Goal: Find specific page/section: Find specific page/section

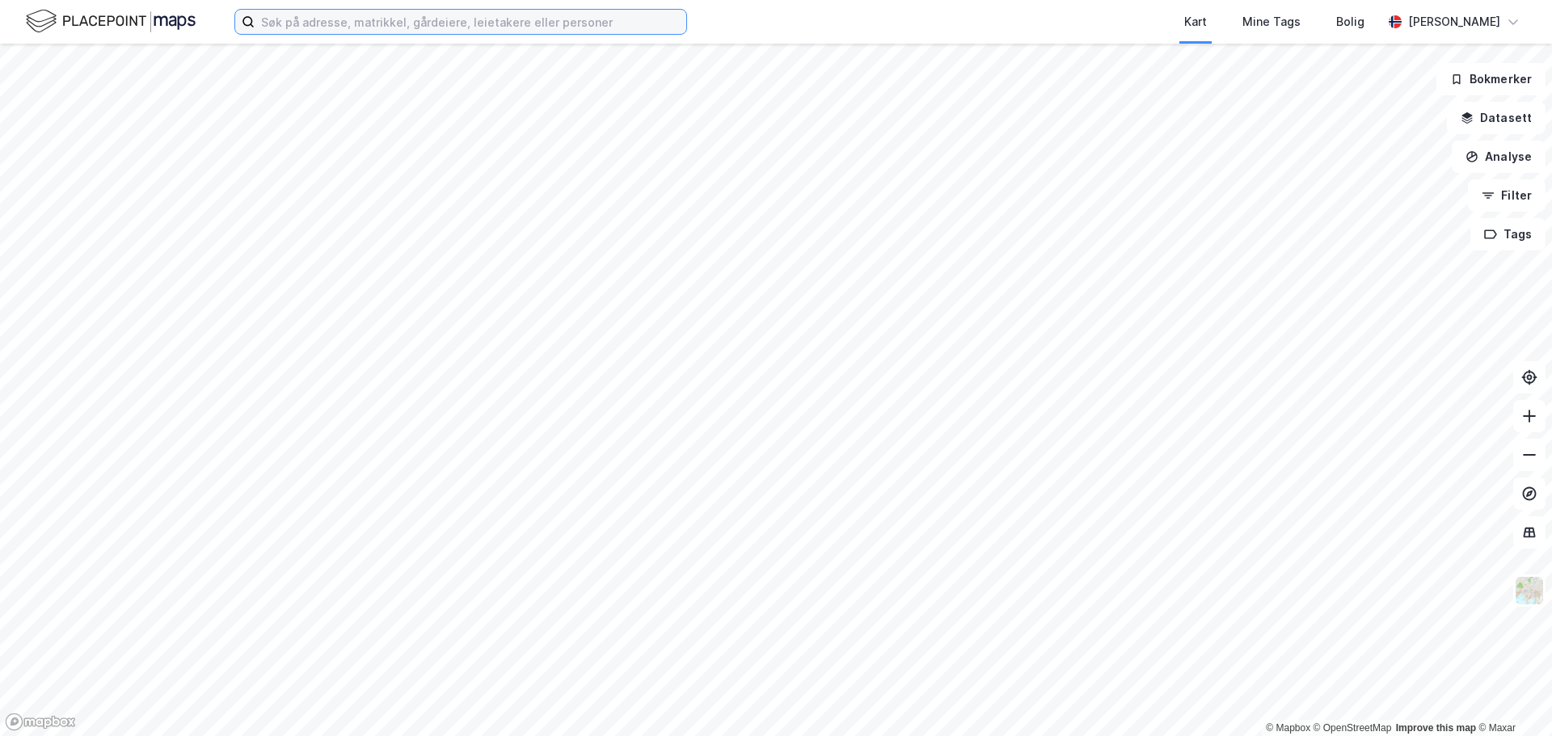
click at [354, 24] on input at bounding box center [471, 22] width 432 height 24
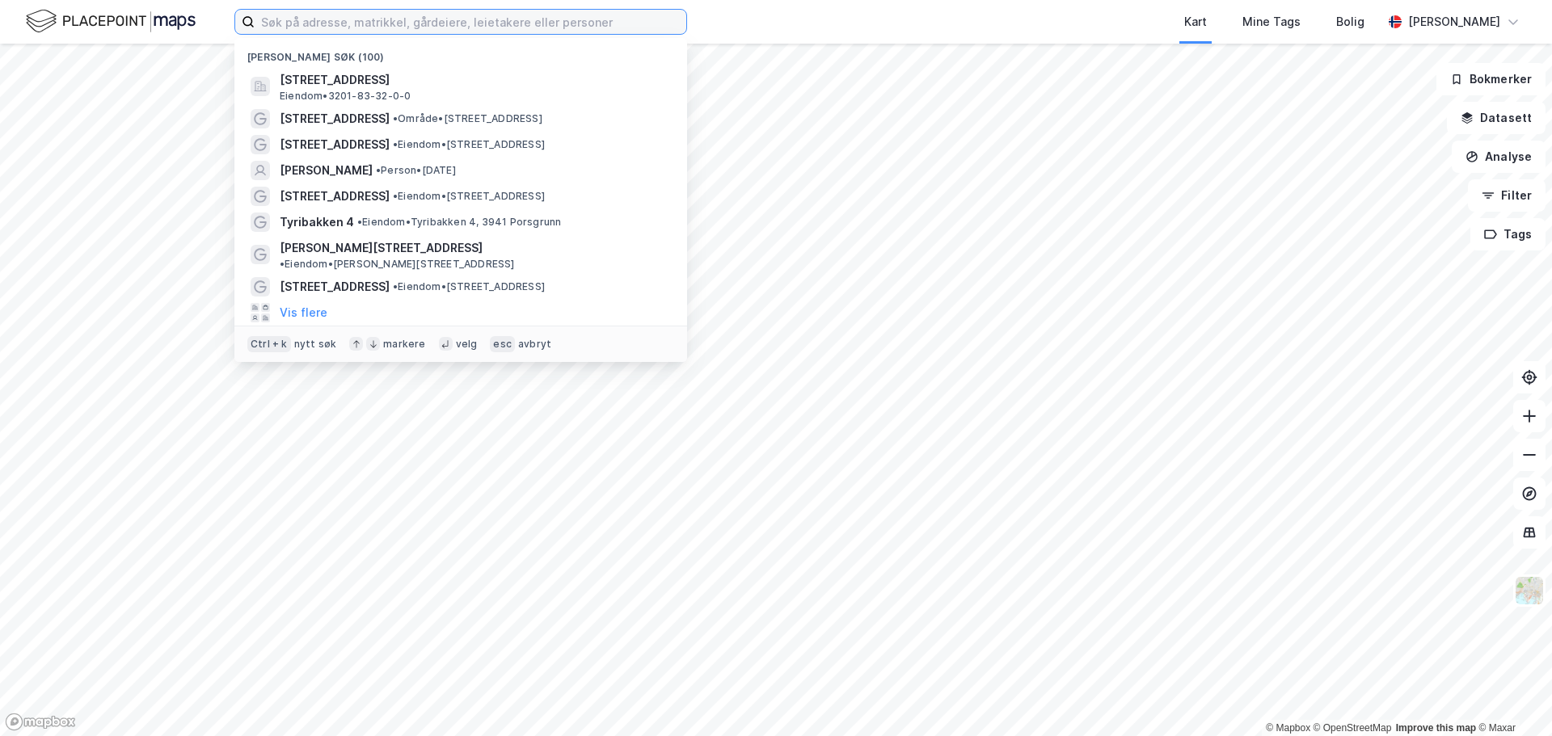
click at [510, 23] on input at bounding box center [471, 22] width 432 height 24
paste input "3805-4090/199"
type input "3805-4090/199"
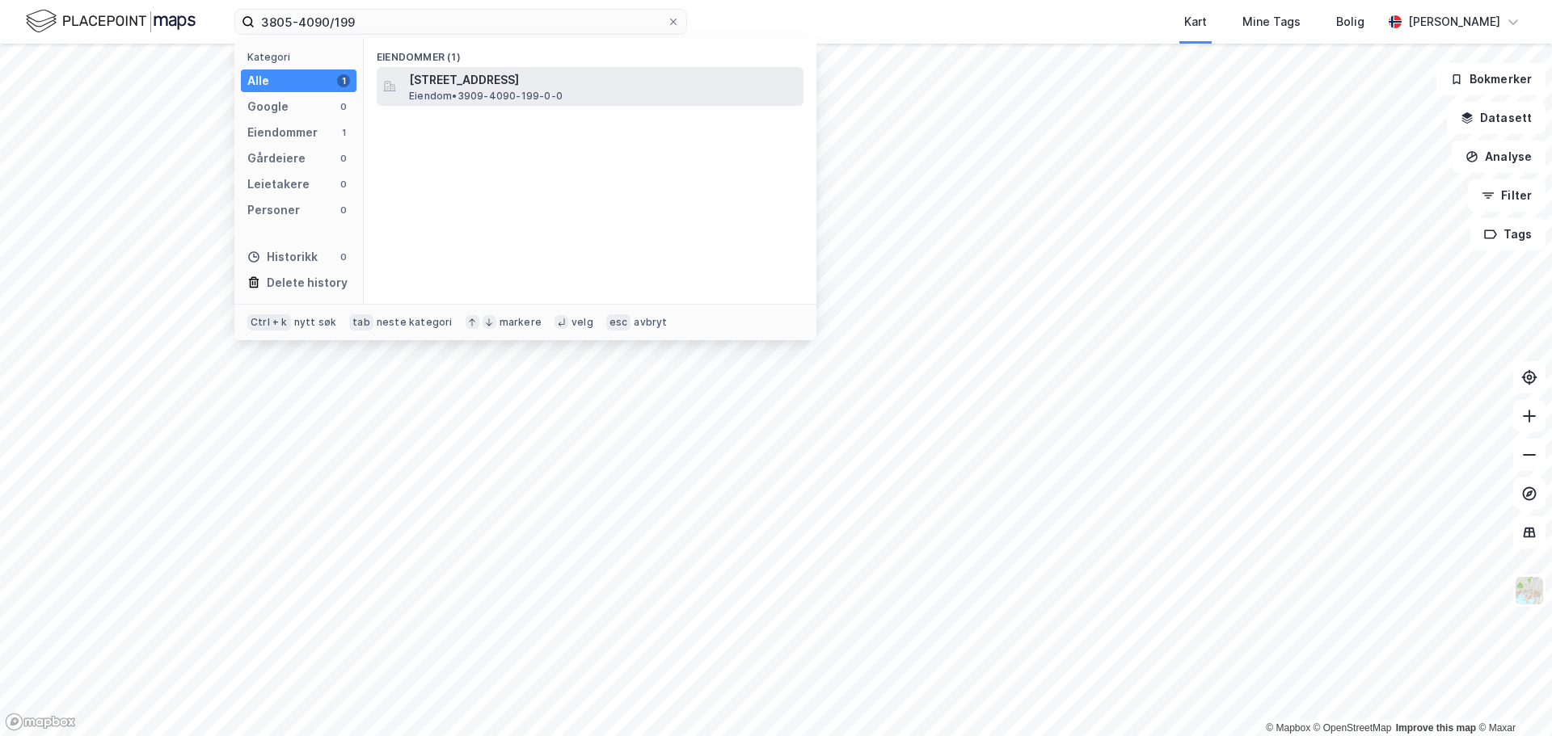
click at [512, 75] on span "[STREET_ADDRESS]" at bounding box center [603, 79] width 388 height 19
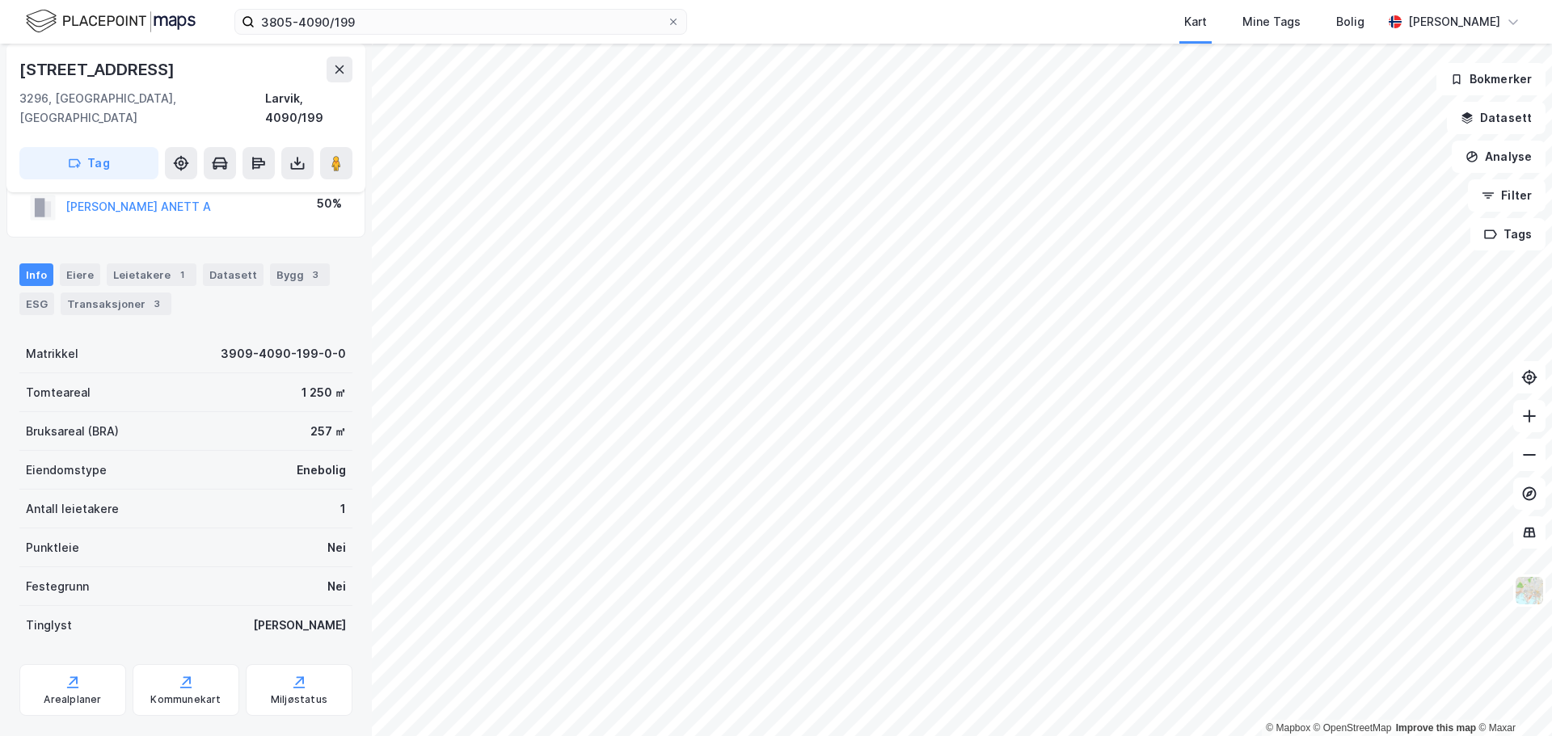
scroll to position [159, 0]
